Goal: Complete application form

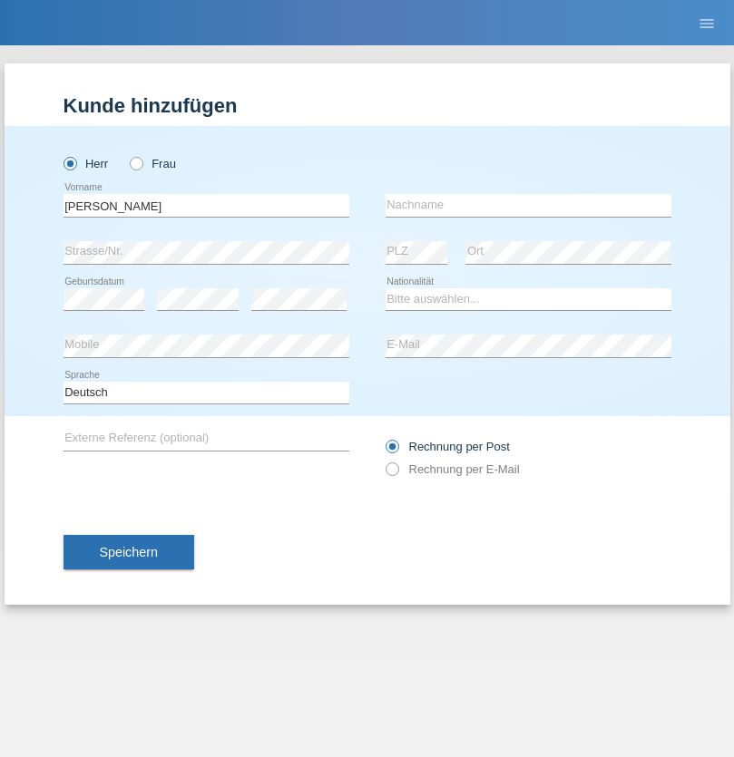
type input "[PERSON_NAME]"
click at [528, 205] on input "text" at bounding box center [529, 205] width 286 height 23
type input "Boss"
select select "CH"
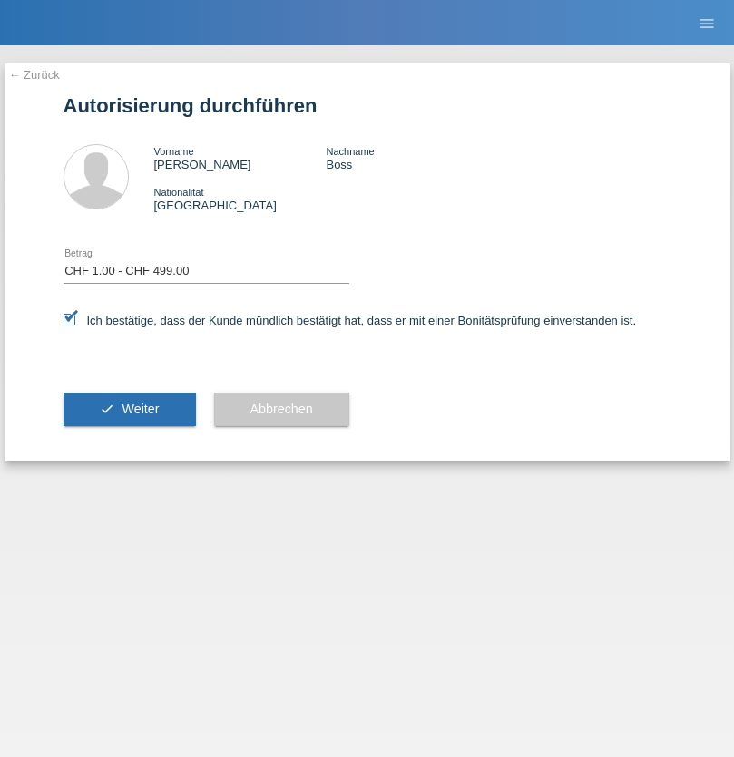
select select "1"
click at [129, 409] on span "Weiter" at bounding box center [140, 409] width 37 height 15
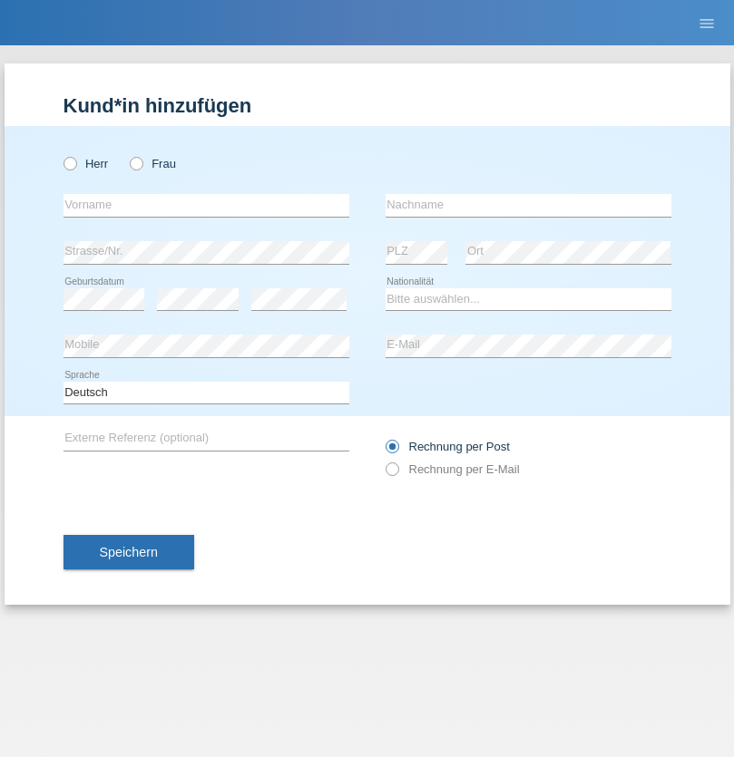
radio input "true"
click at [206, 205] on input "text" at bounding box center [207, 205] width 286 height 23
type input "Eva"
click at [528, 205] on input "text" at bounding box center [529, 205] width 286 height 23
type input "Ebner"
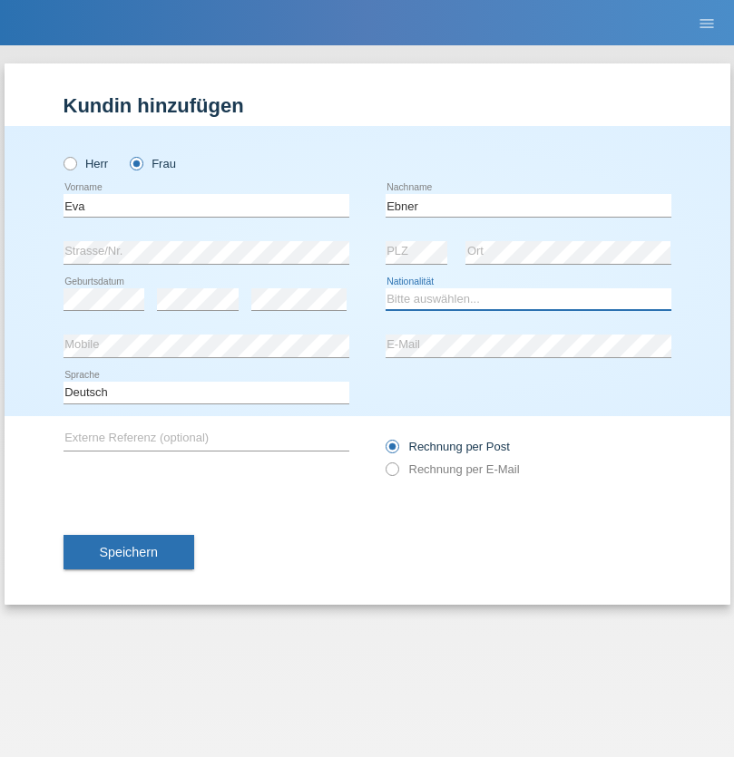
select select "AT"
select select "C"
select select "09"
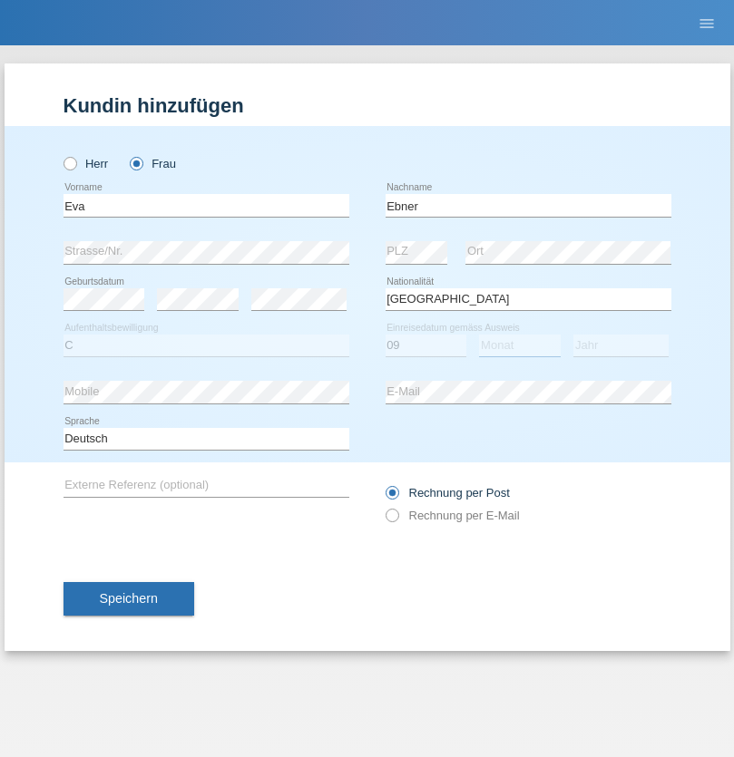
select select "09"
select select "2021"
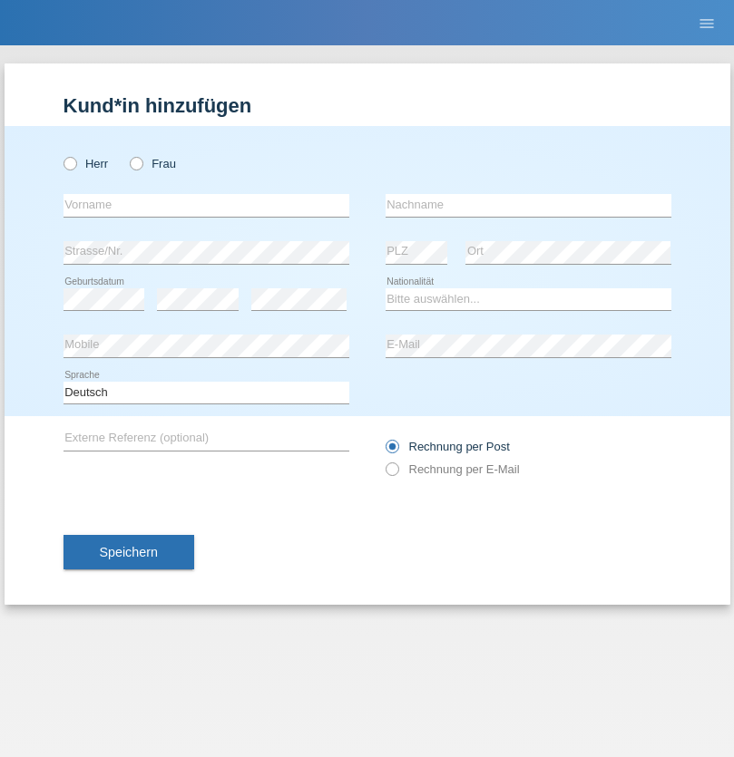
radio input "true"
click at [206, 205] on input "text" at bounding box center [207, 205] width 286 height 23
type input "[PERSON_NAME]"
click at [528, 205] on input "text" at bounding box center [529, 205] width 286 height 23
type input "Bierend"
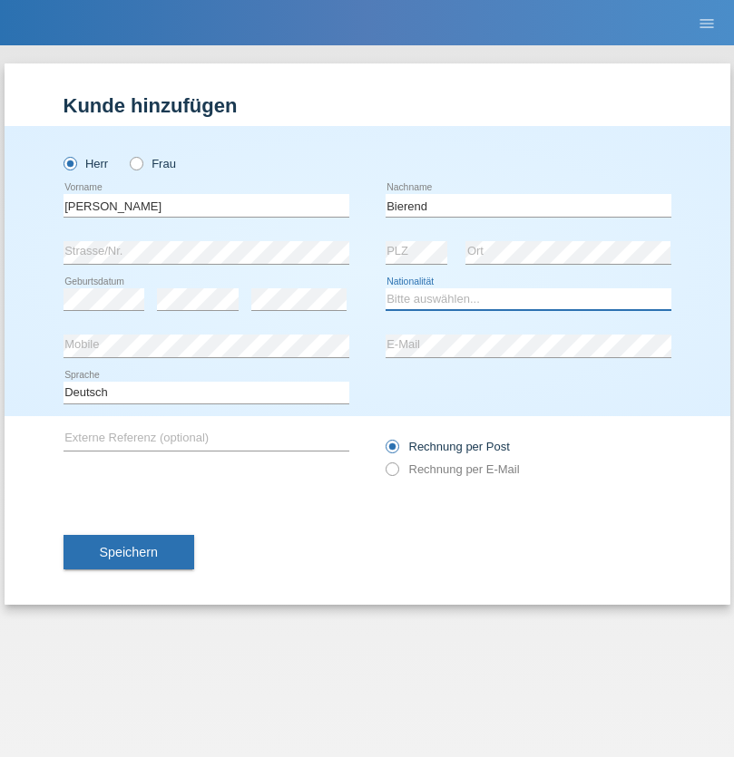
select select "DE"
select select "C"
select select "01"
select select "10"
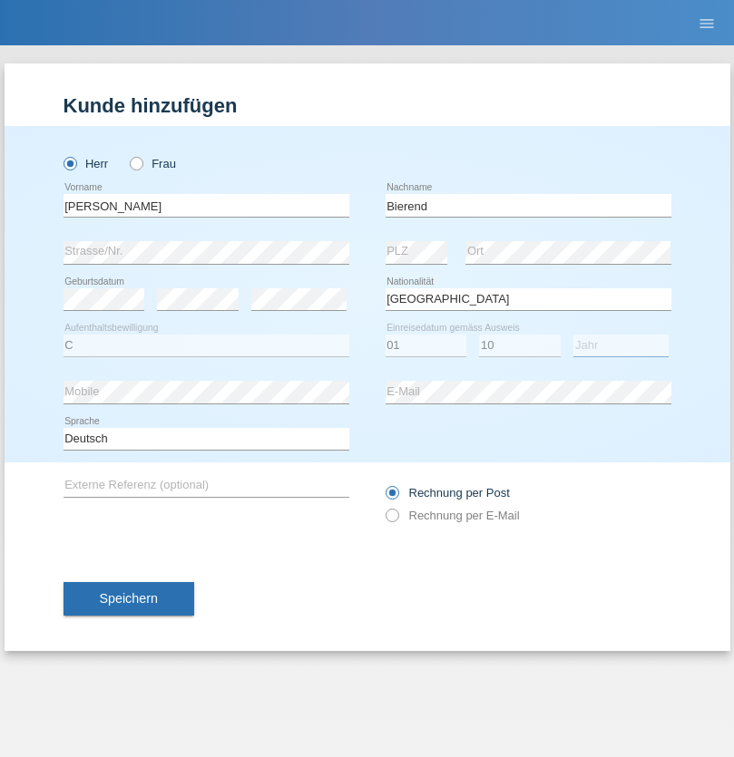
select select "2021"
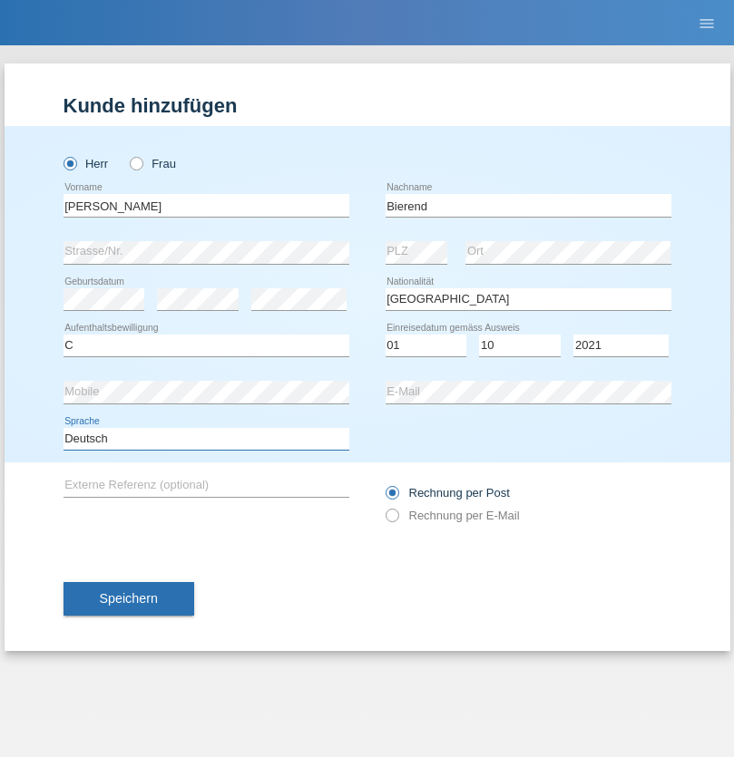
select select "en"
